Goal: Find specific page/section: Find specific page/section

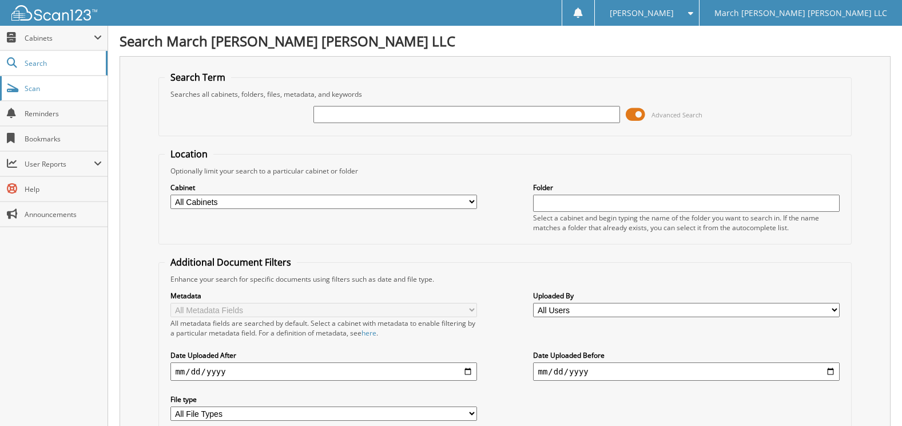
click at [50, 81] on link "Scan" at bounding box center [54, 88] width 108 height 25
click at [43, 68] on link "Search" at bounding box center [54, 63] width 108 height 25
